Goal: Task Accomplishment & Management: Use online tool/utility

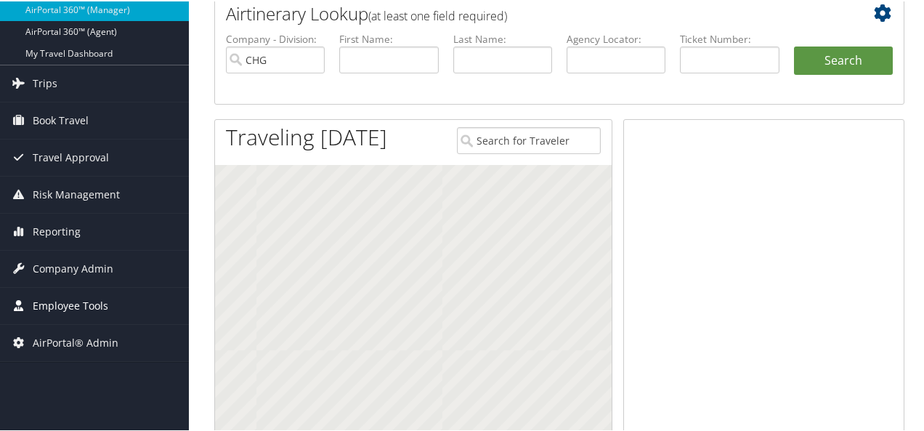
scroll to position [218, 0]
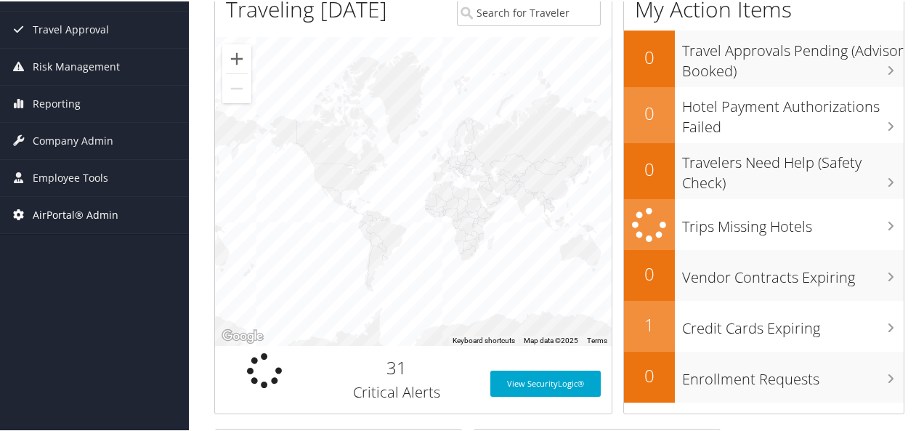
click at [81, 216] on span "AirPortal® Admin" at bounding box center [76, 213] width 86 height 36
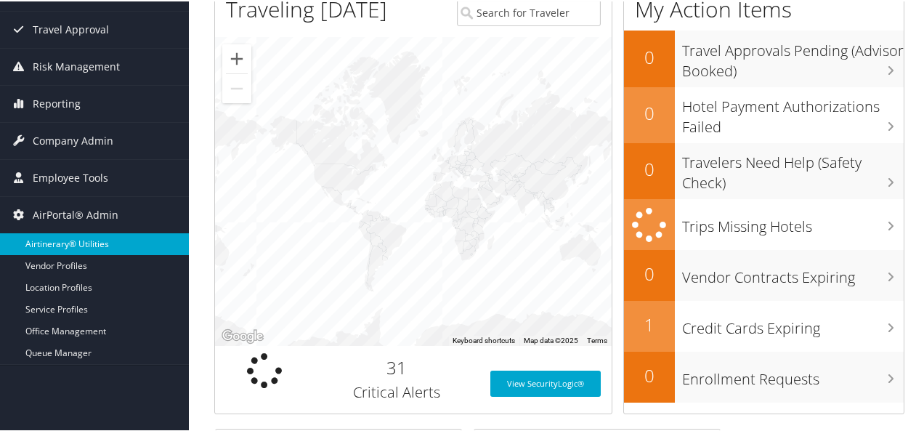
click at [80, 240] on link "Airtinerary® Utilities" at bounding box center [94, 243] width 189 height 22
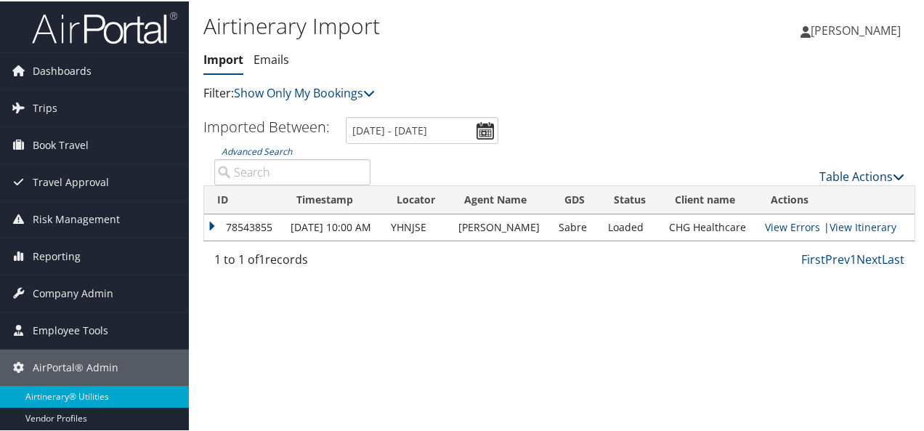
click at [862, 175] on link "Table Actions" at bounding box center [862, 175] width 85 height 16
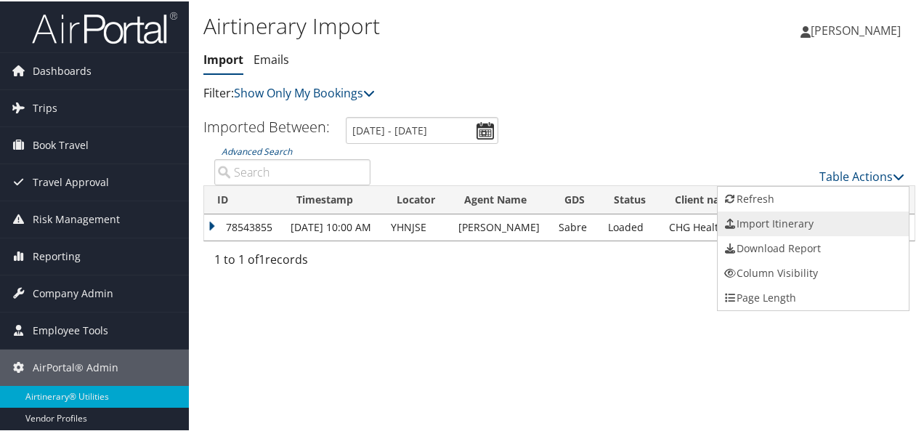
click at [769, 222] on link "Import Itinerary" at bounding box center [813, 222] width 191 height 25
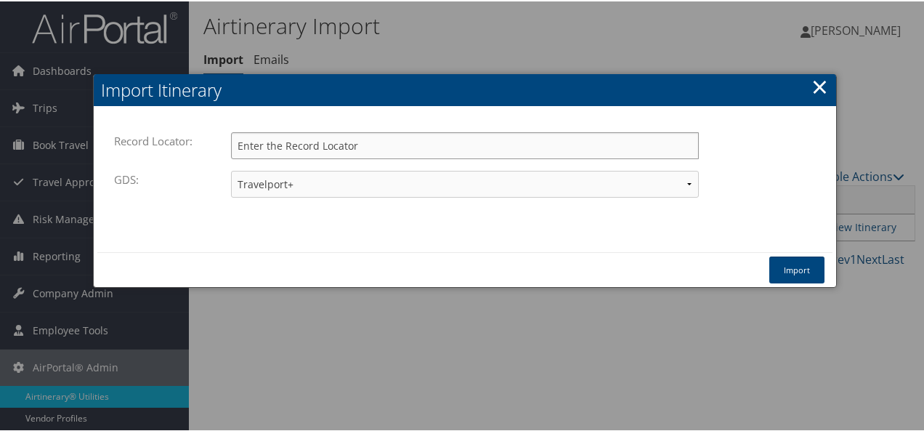
click at [273, 149] on input "Record Locator:" at bounding box center [465, 144] width 468 height 27
paste input "DNVC3Z"
type input "DNVC3Z"
click at [801, 262] on button "Import" at bounding box center [796, 268] width 55 height 27
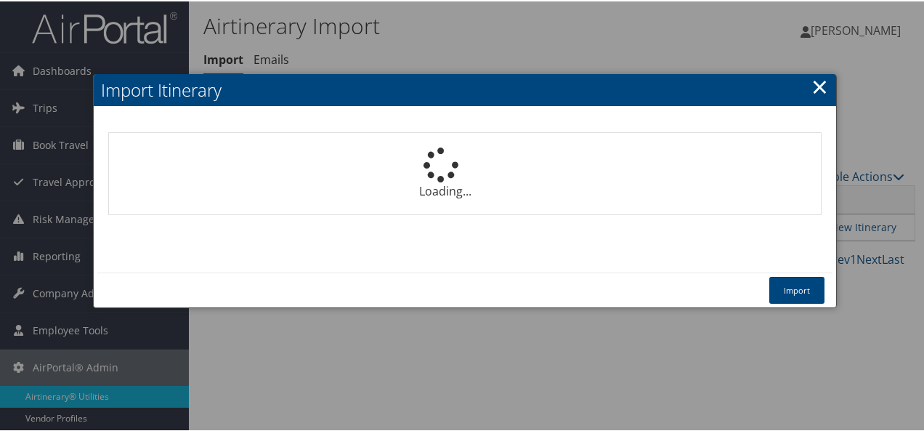
select select "1P"
